Goal: Check status: Check status

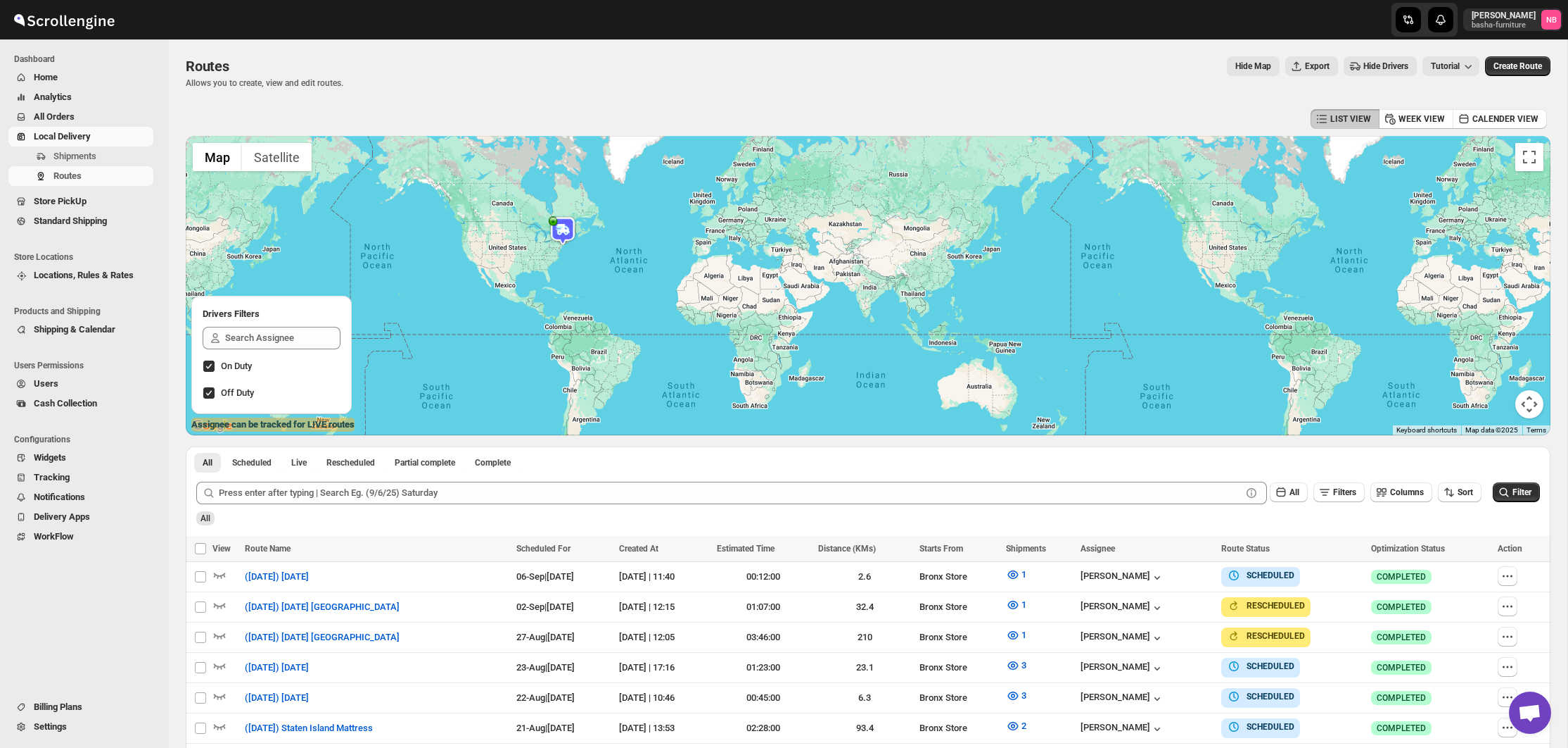
scroll to position [216, 0]
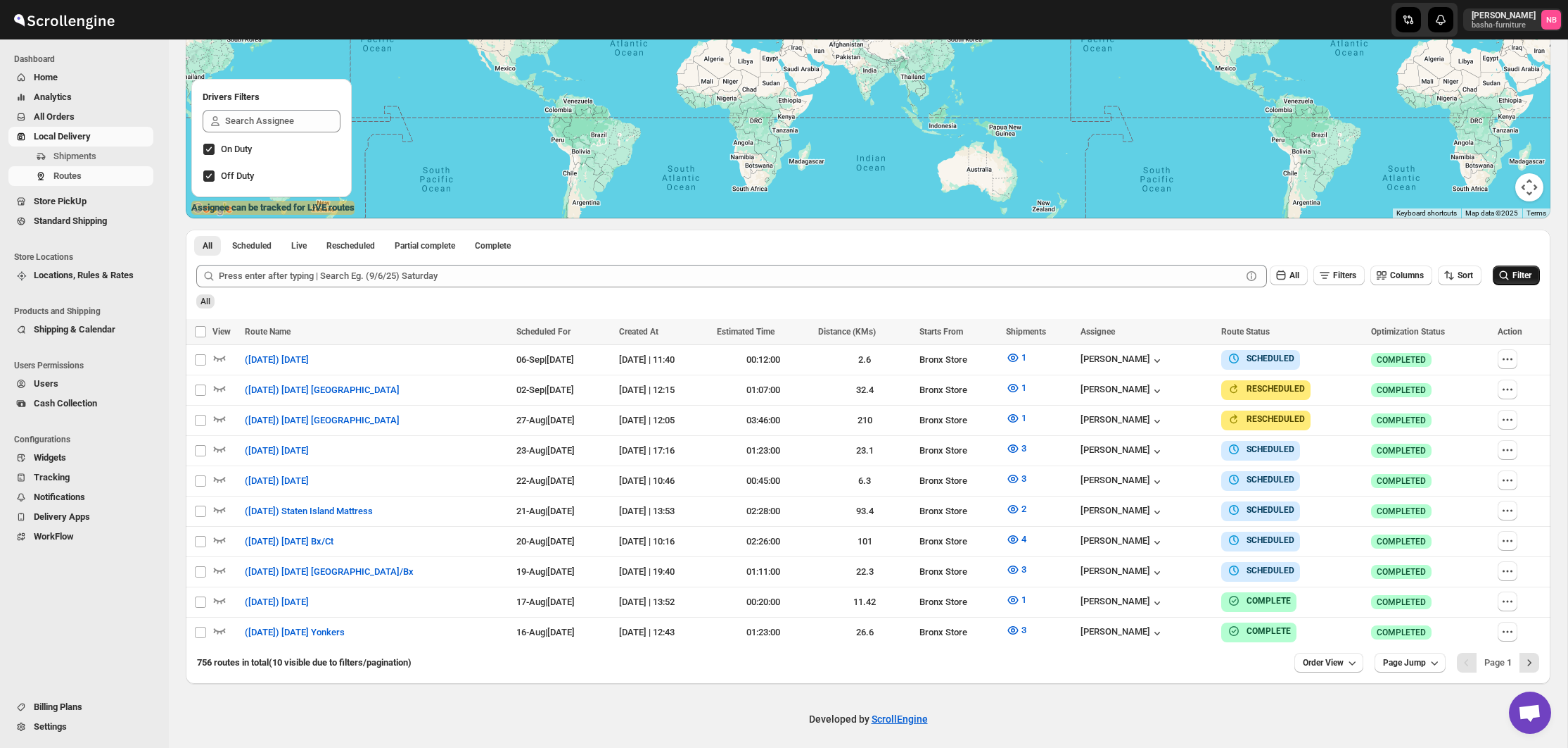
click at [1513, 277] on span "Filter" at bounding box center [1522, 275] width 19 height 10
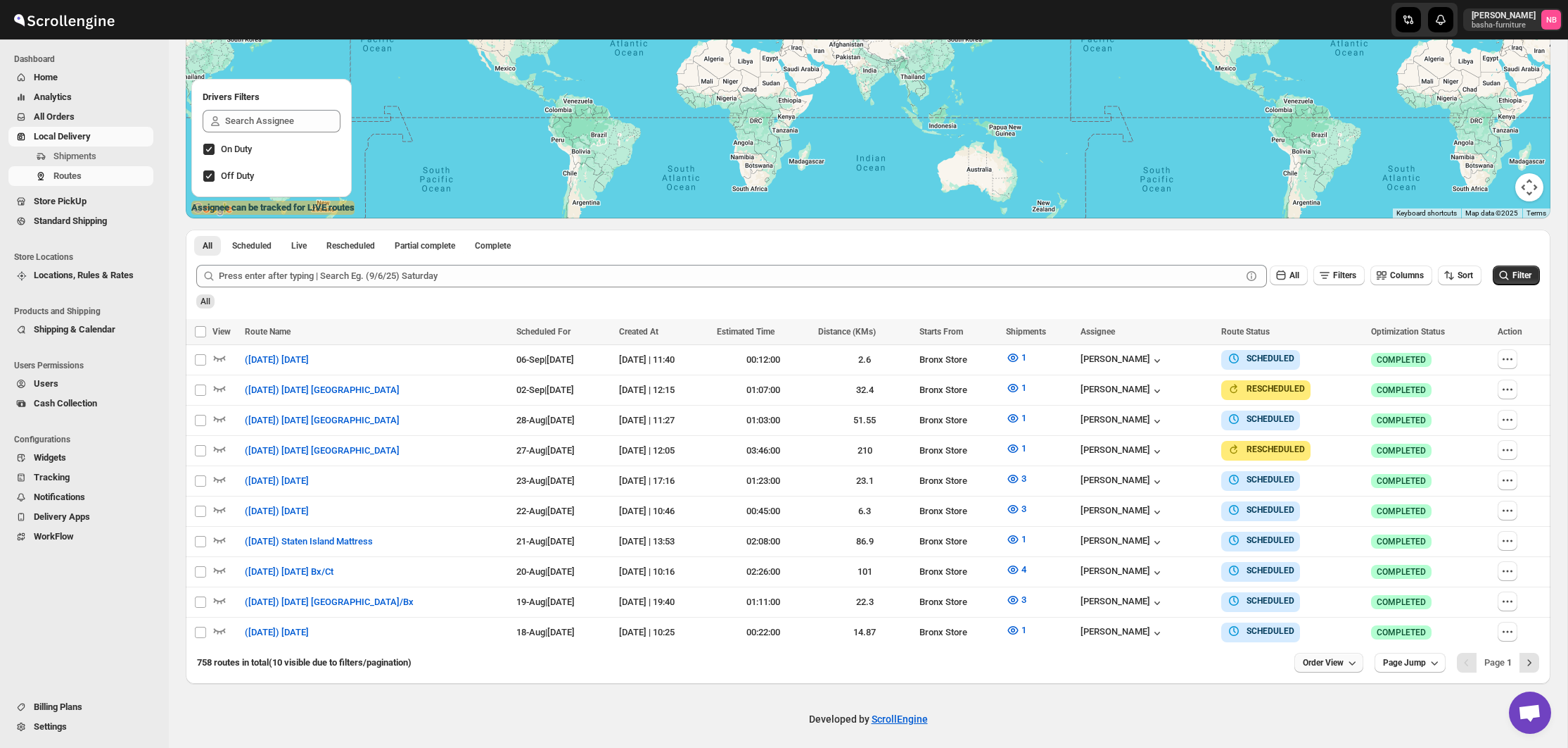
click at [1314, 663] on button "Order View" at bounding box center [1329, 663] width 69 height 19
click at [1305, 555] on div "25 orders" at bounding box center [1306, 558] width 37 height 14
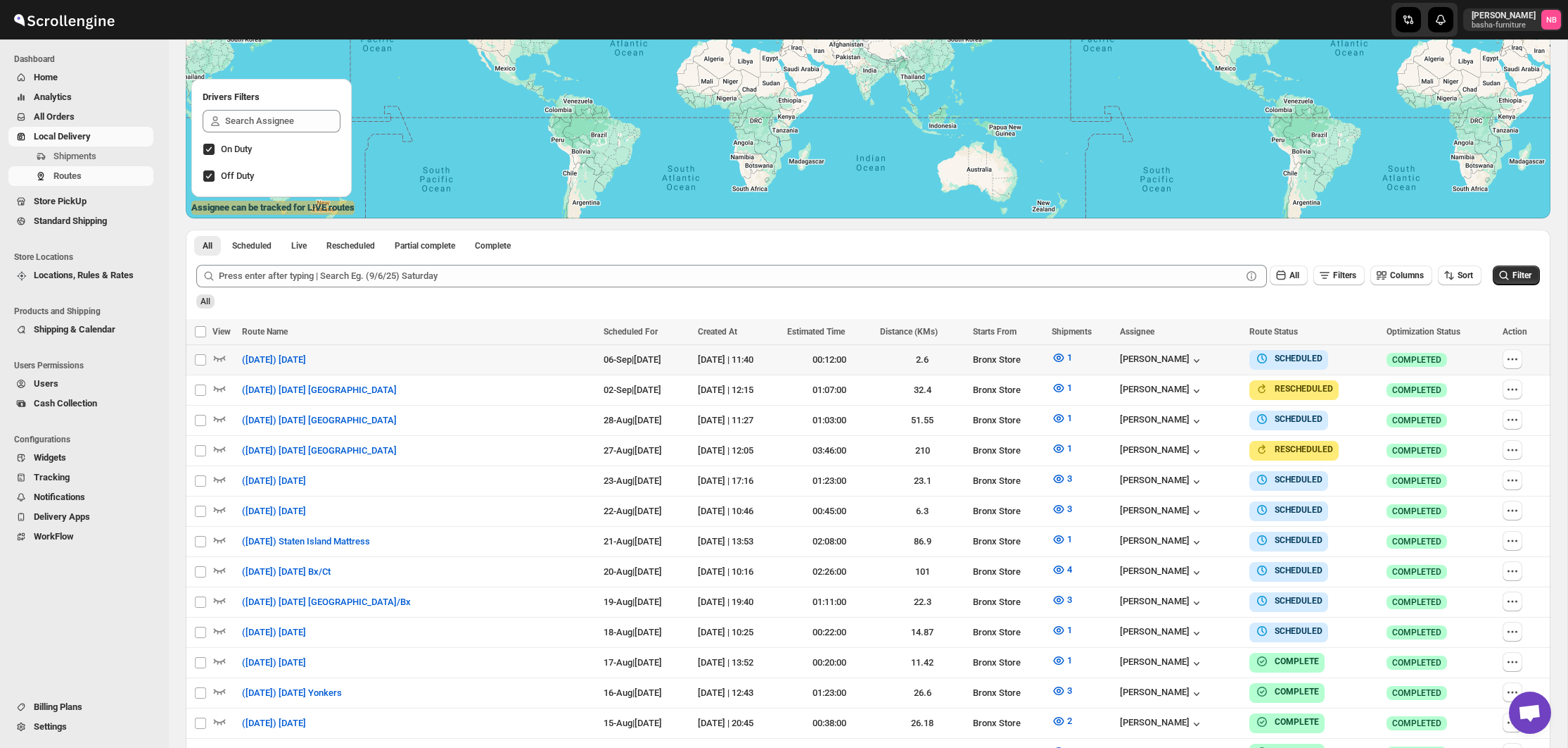
scroll to position [280, 0]
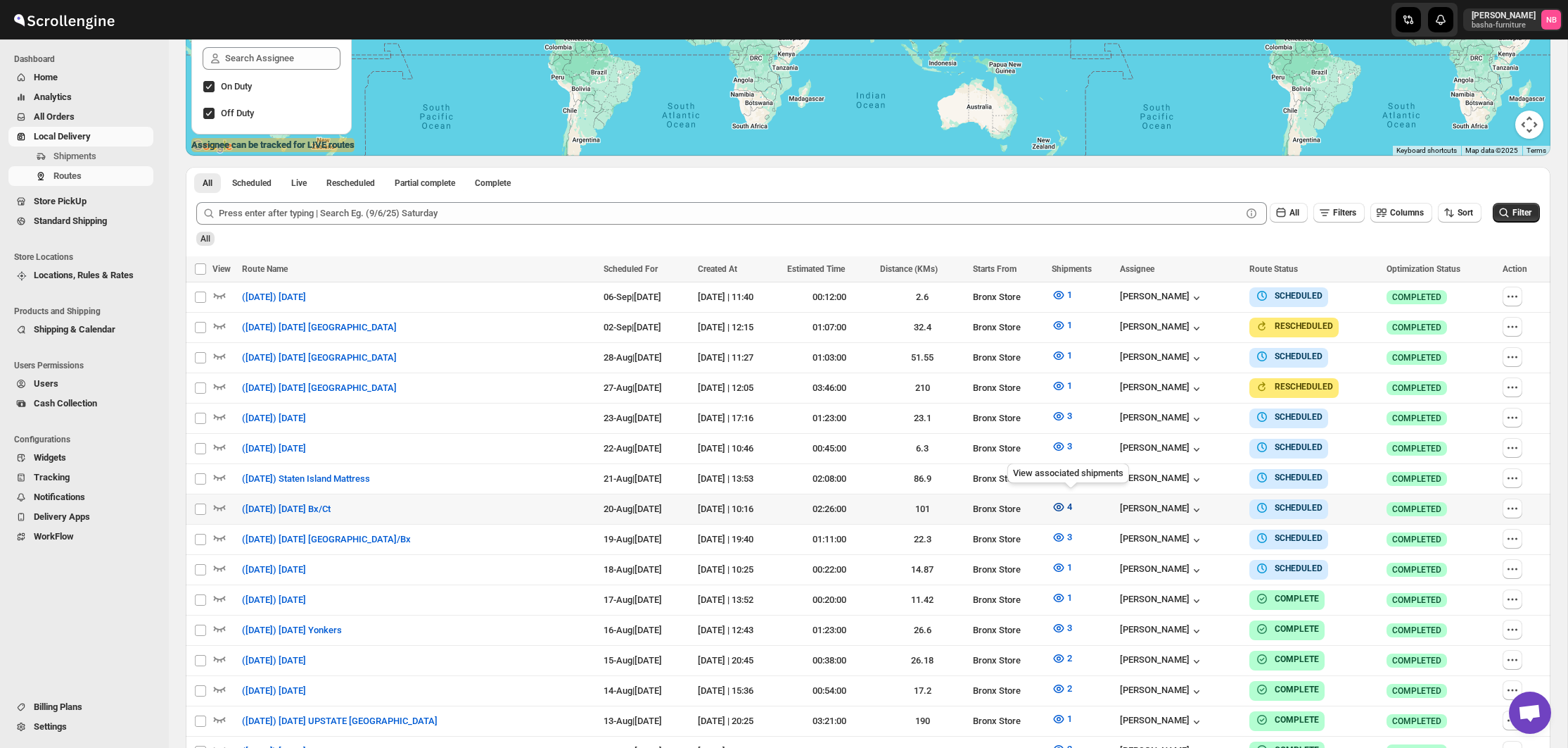
click at [1063, 501] on icon "button" at bounding box center [1059, 507] width 14 height 14
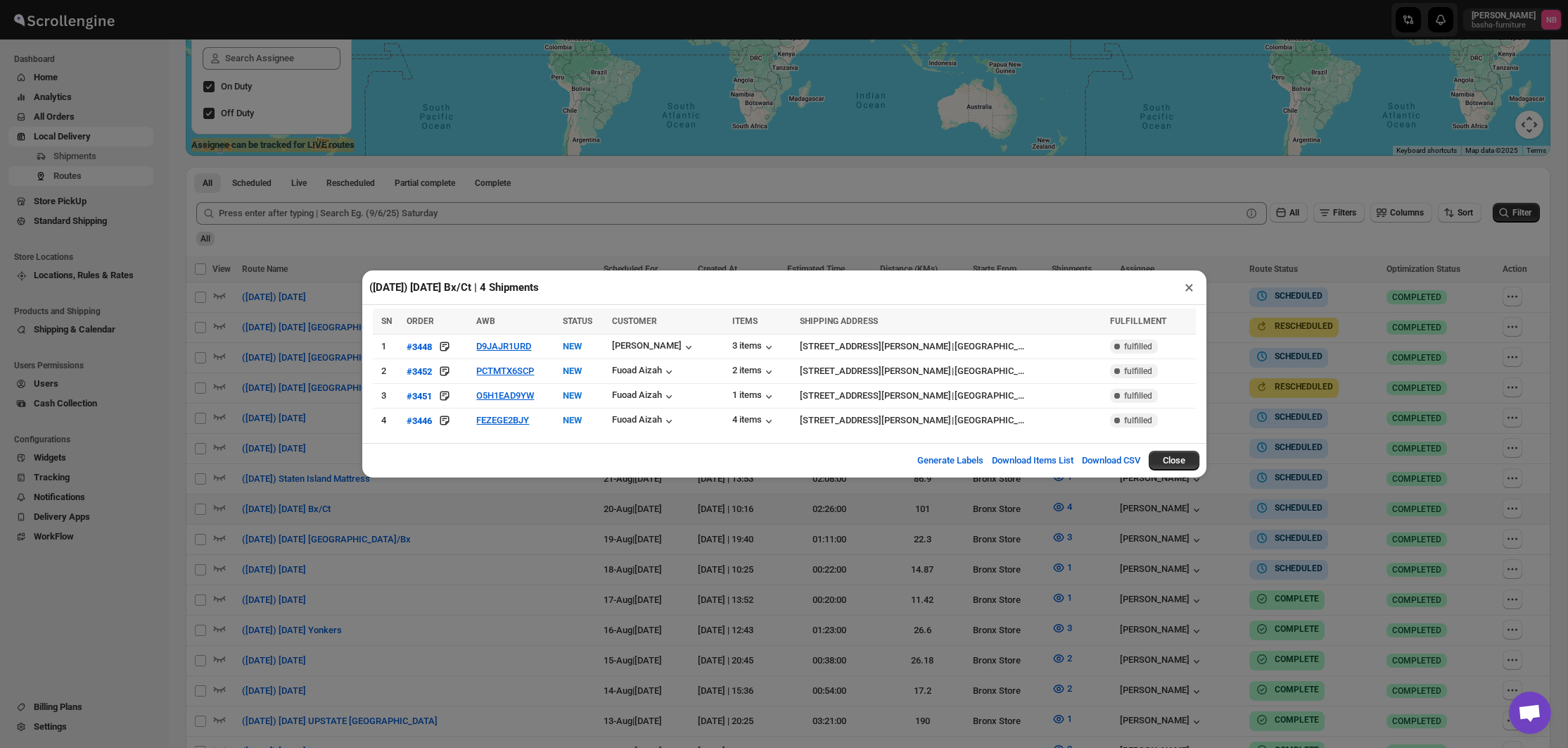
click at [463, 512] on div "([DATE]) [DATE] Bx/Ct | 4 Shipments × SN ORDER AWB STATUS CUSTOMER ITEMS SHIPPI…" at bounding box center [784, 374] width 1568 height 748
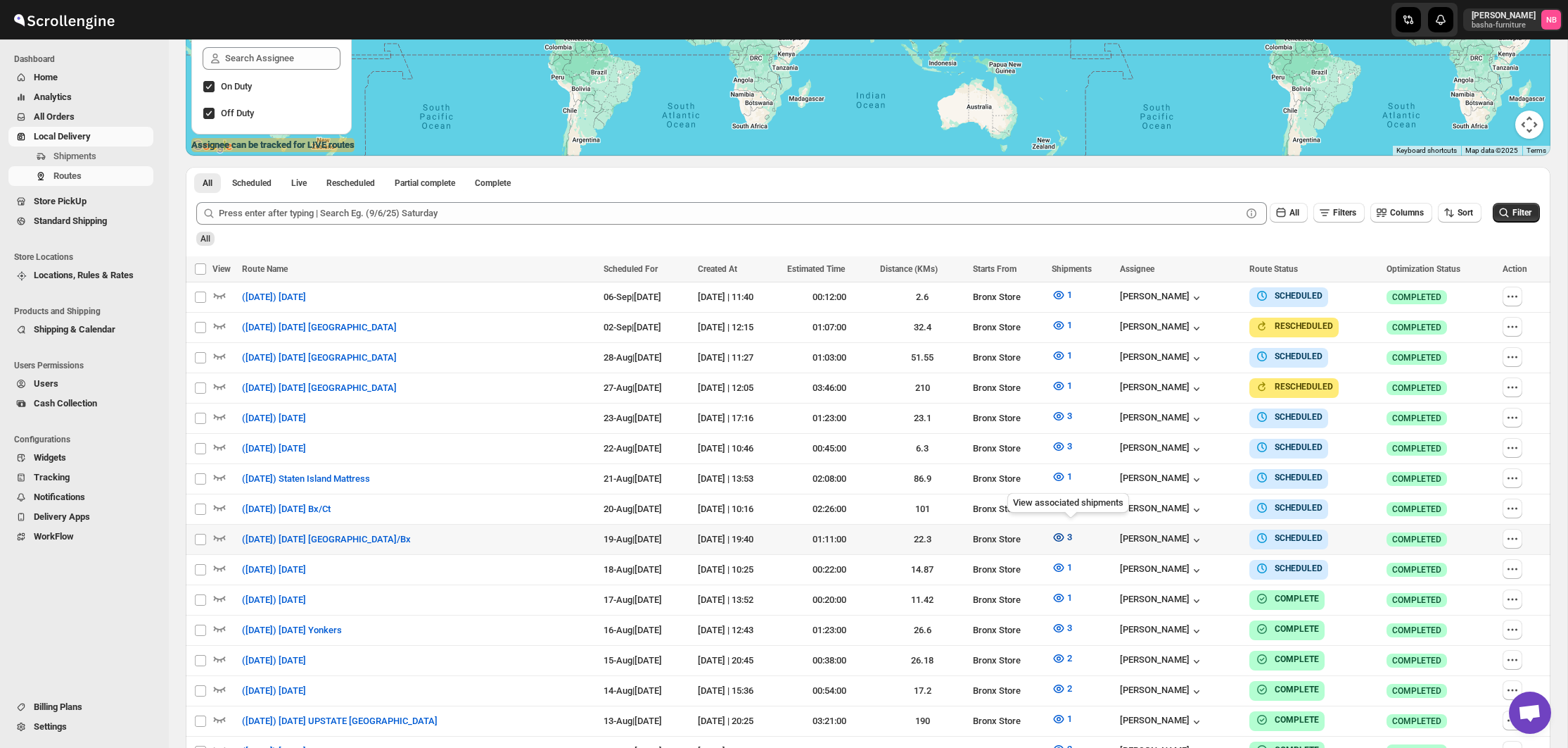
click at [1066, 532] on icon "button" at bounding box center [1059, 537] width 14 height 14
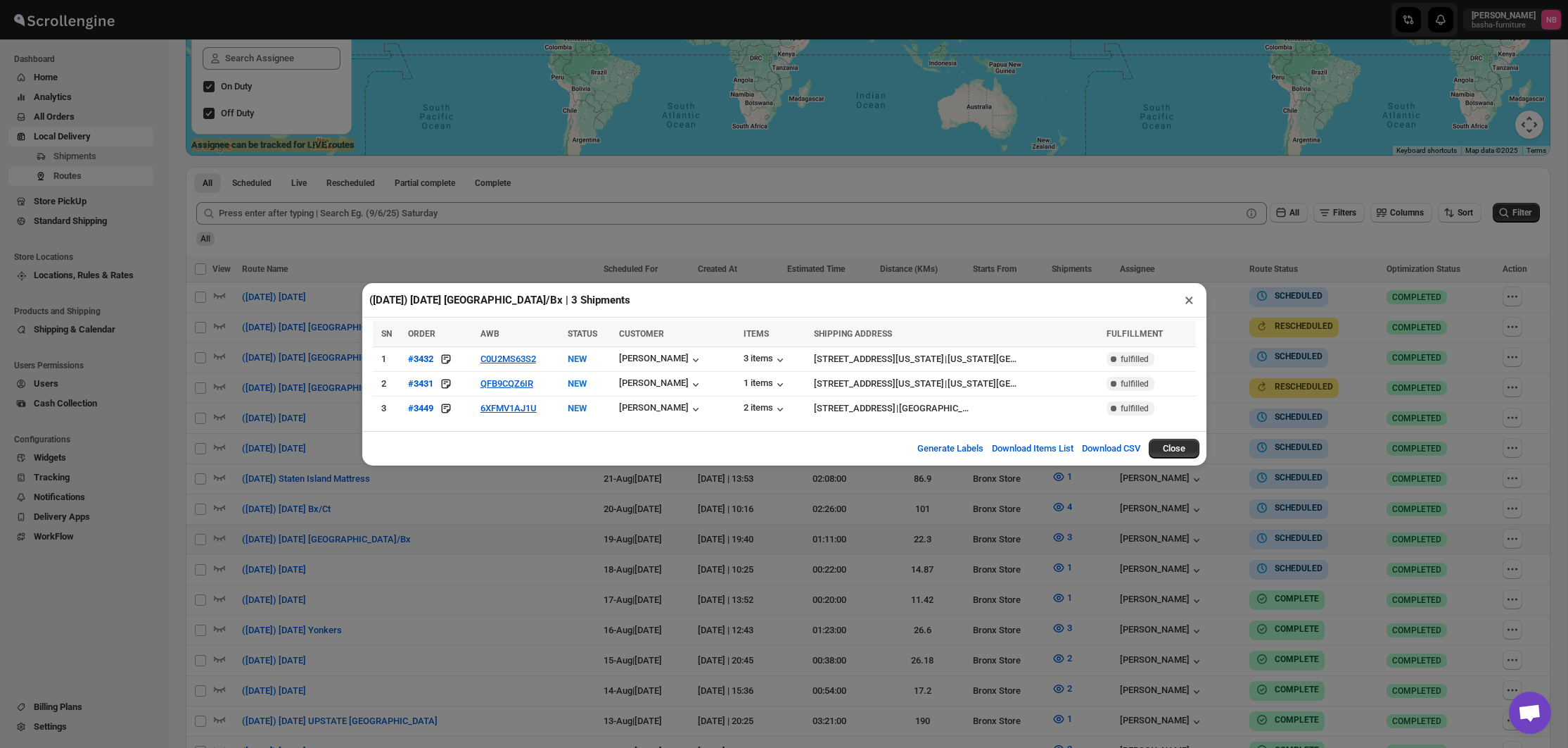
click at [821, 519] on div "([DATE]) [DATE] [GEOGRAPHIC_DATA]/Bx | 3 Shipments × SN ORDER AWB STATUS CUSTOM…" at bounding box center [784, 374] width 1568 height 748
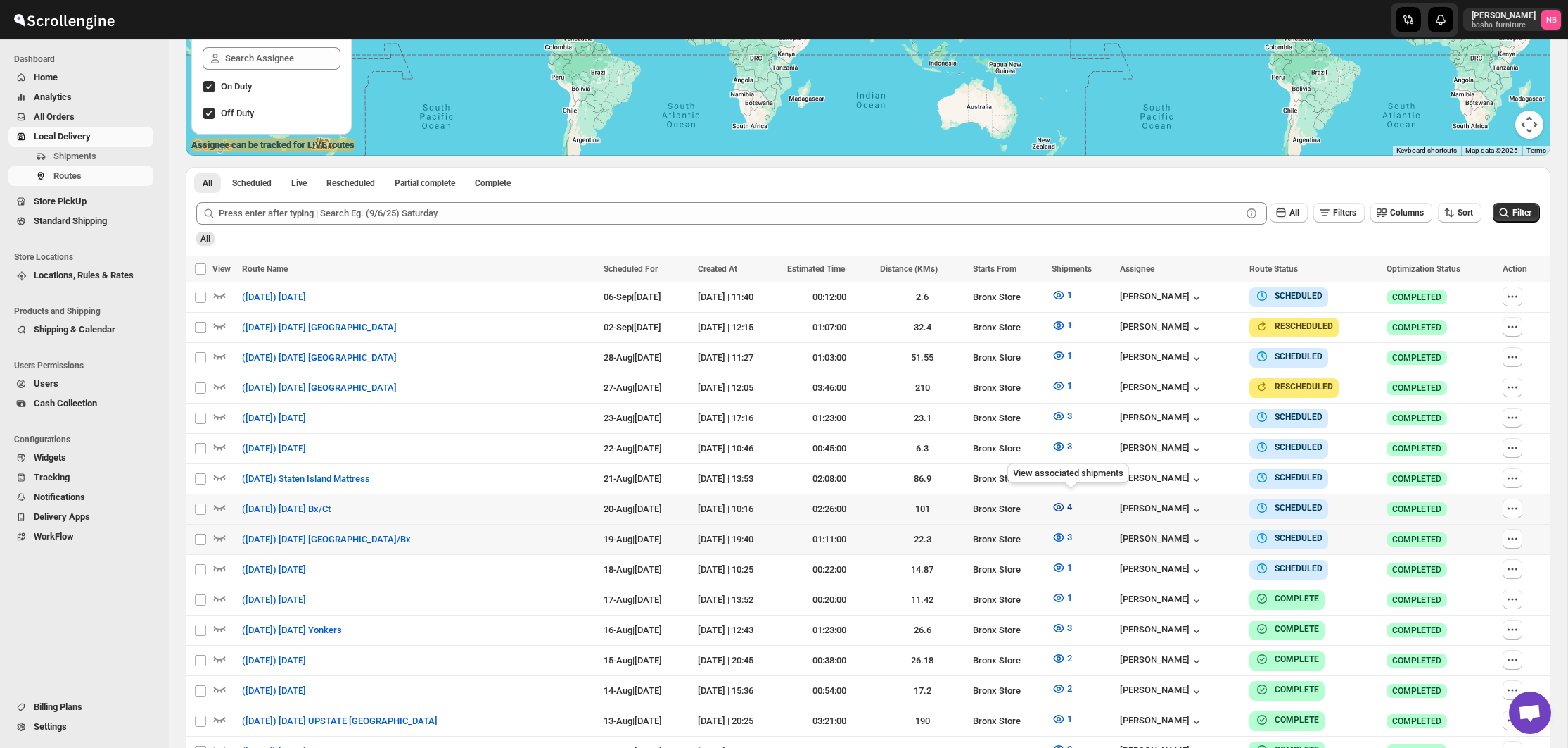
click at [1061, 503] on icon "button" at bounding box center [1059, 507] width 14 height 14
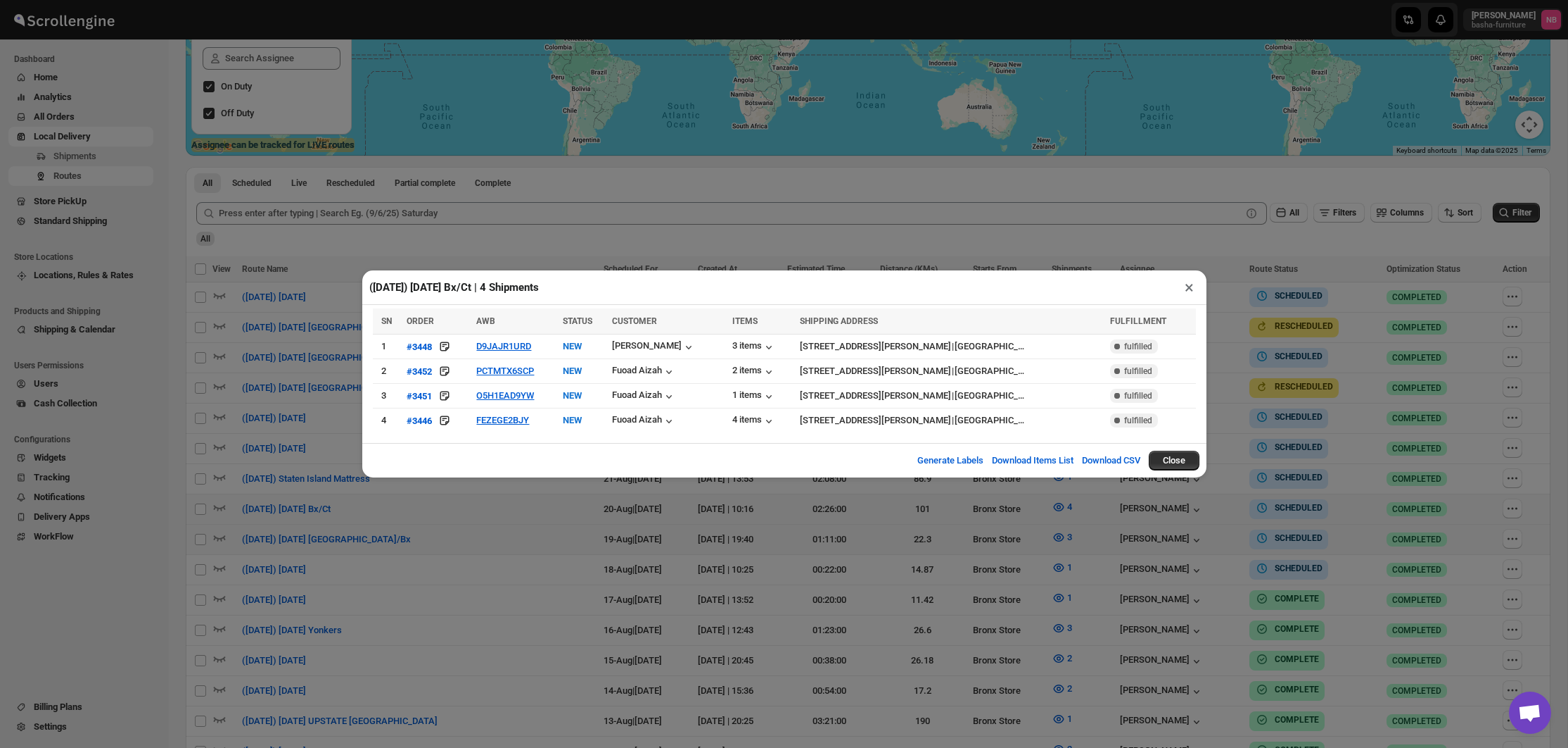
click at [459, 505] on div "([DATE]) [DATE] Bx/Ct | 4 Shipments × SN ORDER AWB STATUS CUSTOMER ITEMS SHIPPI…" at bounding box center [784, 374] width 1568 height 748
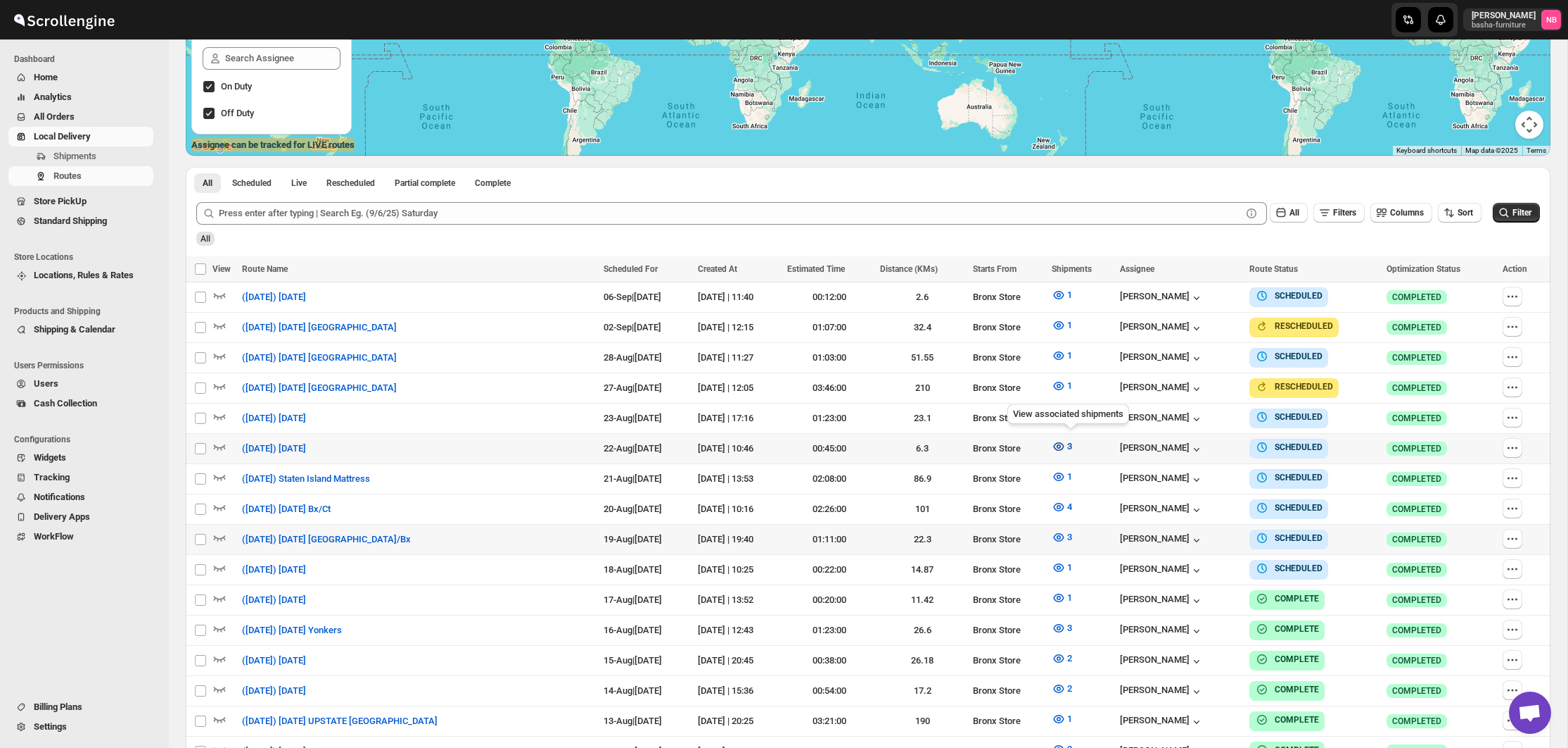
click at [1066, 439] on icon "button" at bounding box center [1059, 446] width 14 height 14
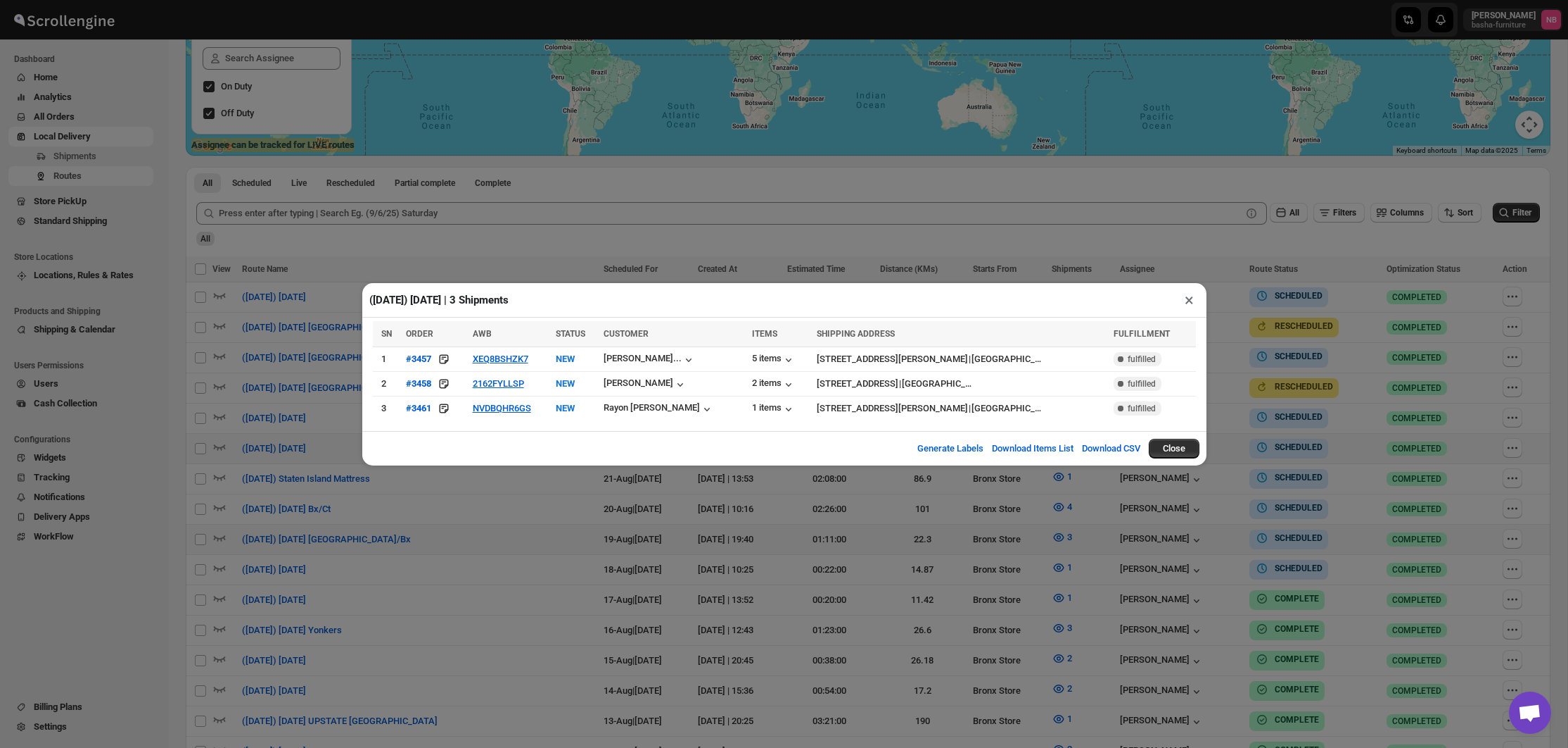
click at [327, 336] on div "([DATE]) [DATE] | 3 Shipments × SN ORDER AWB STATUS CUSTOMER ITEMS SHIPPING ADD…" at bounding box center [784, 374] width 1568 height 748
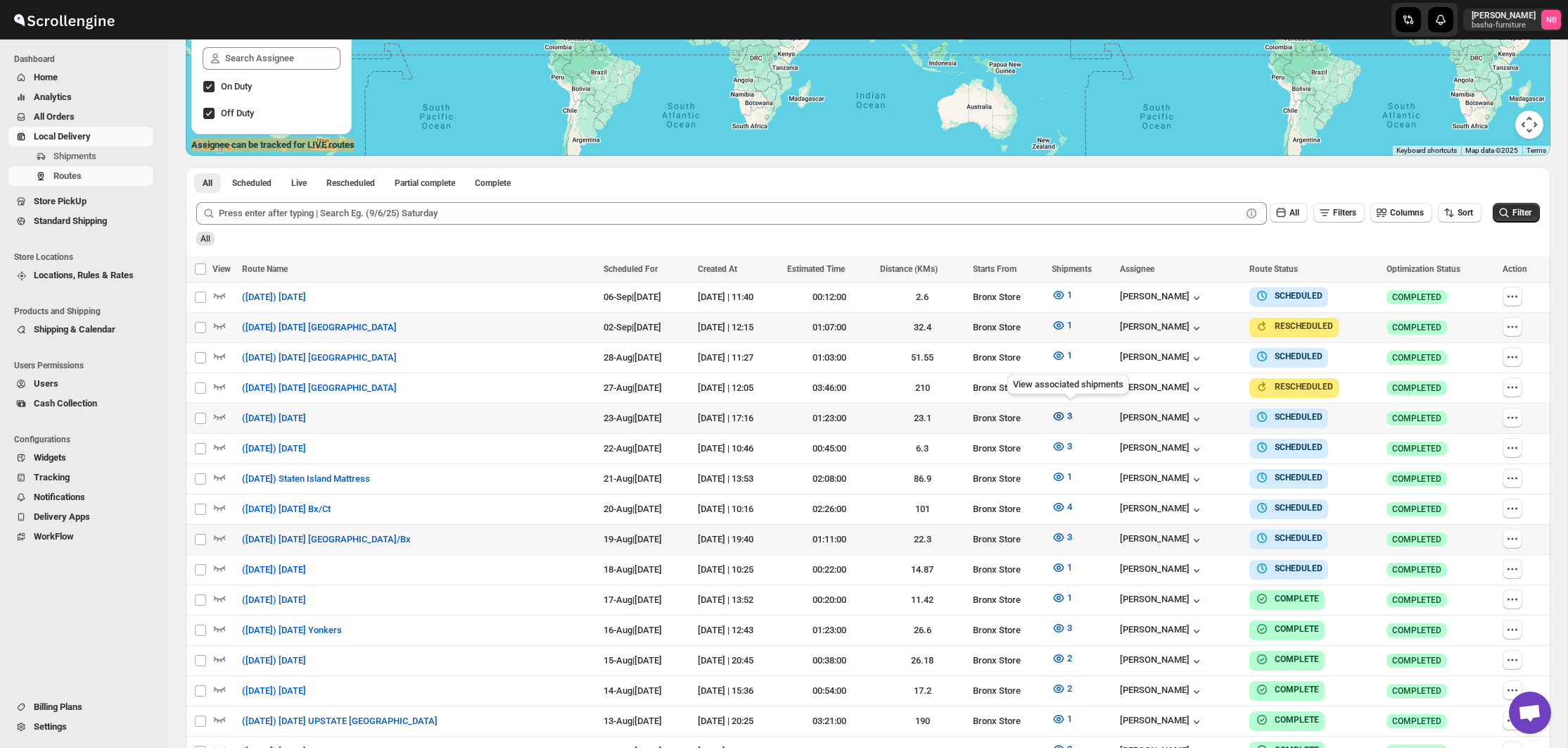
click at [1054, 410] on button "3" at bounding box center [1061, 416] width 37 height 23
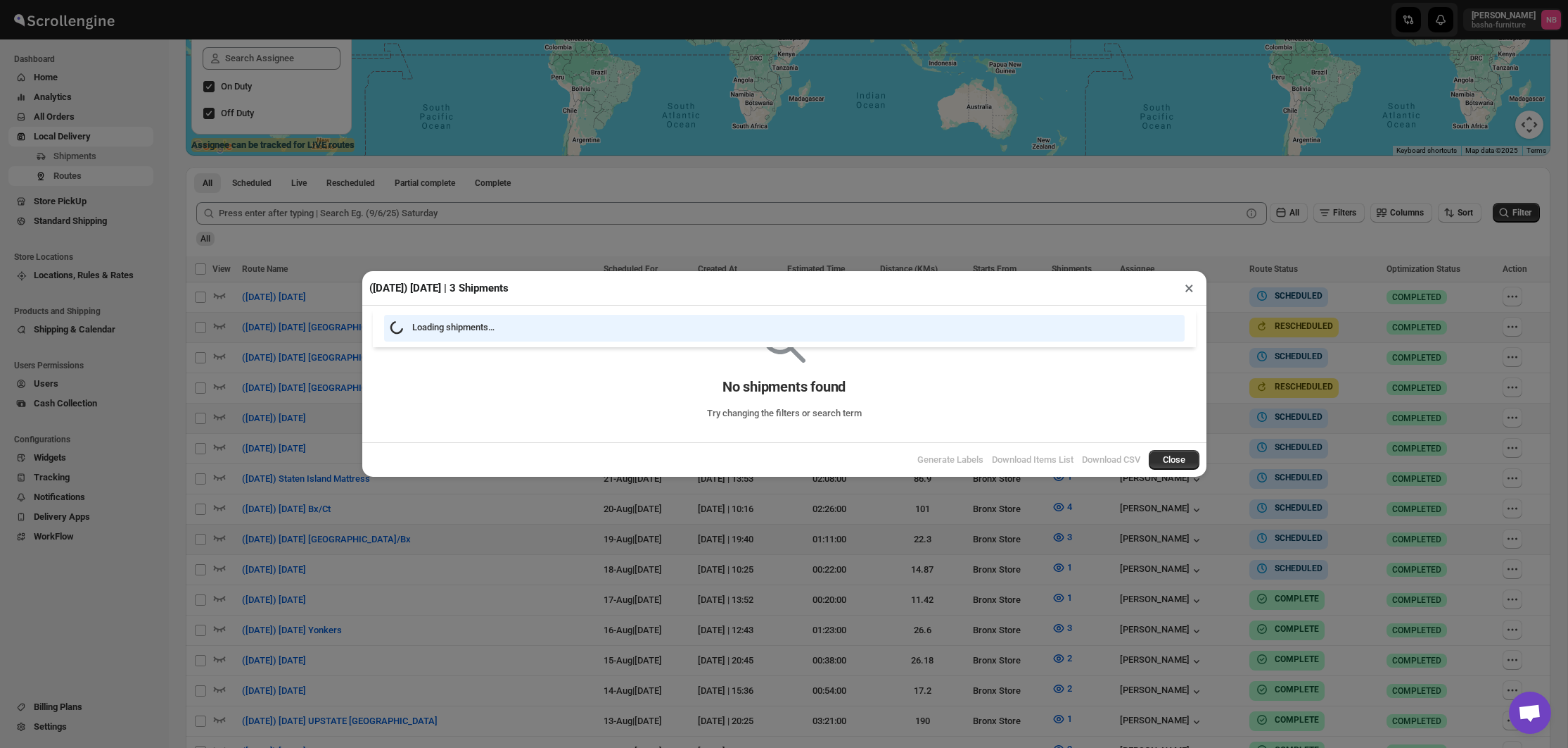
scroll to position [276, 0]
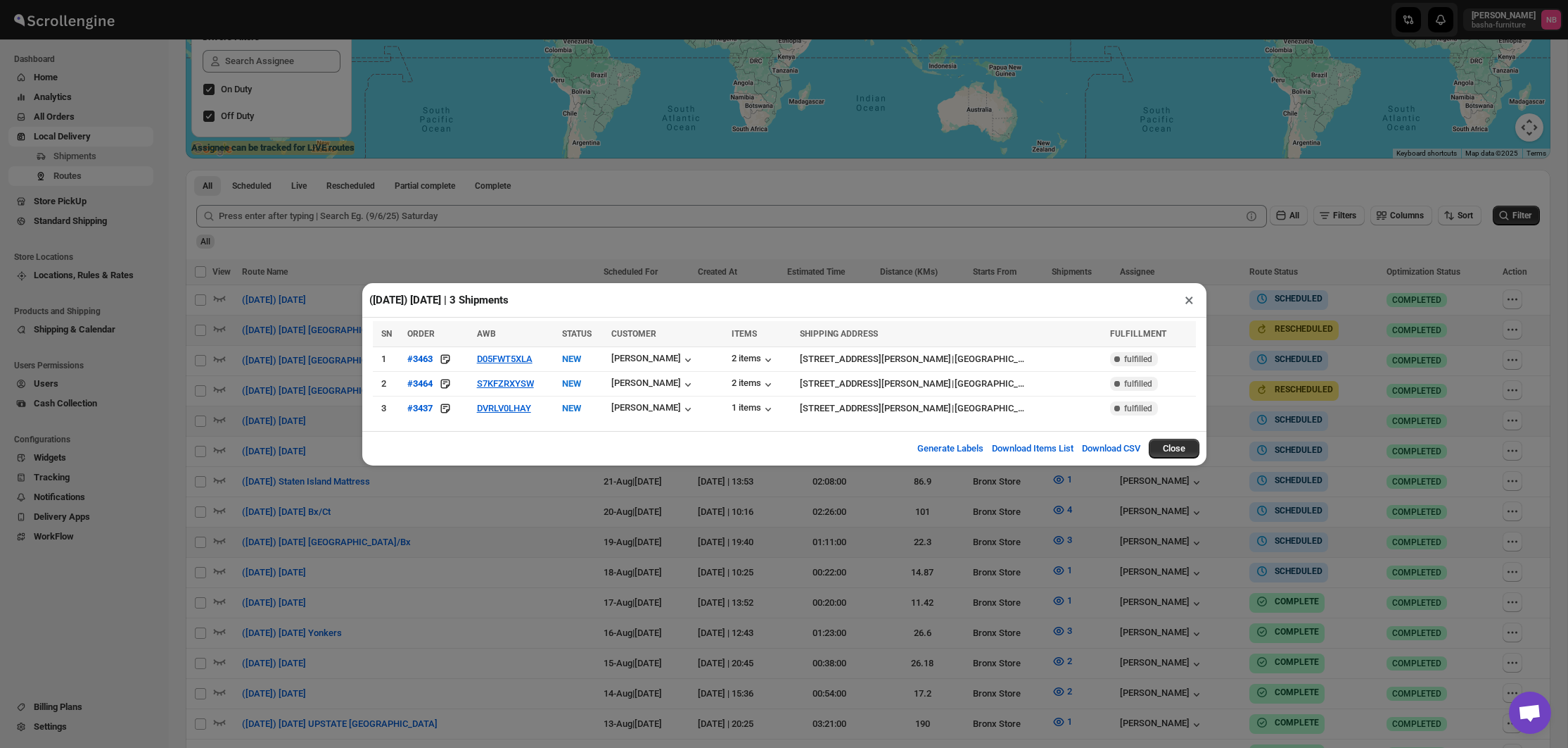
click at [382, 231] on div "([DATE]) [DATE] | 3 Shipments × SN ORDER AWB STATUS CUSTOMER ITEMS SHIPPING ADD…" at bounding box center [784, 374] width 1568 height 748
